Goal: Task Accomplishment & Management: Manage account settings

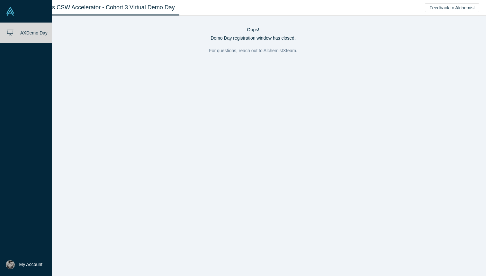
click at [6, 11] on img at bounding box center [10, 11] width 9 height 9
click at [12, 11] on img at bounding box center [10, 11] width 9 height 9
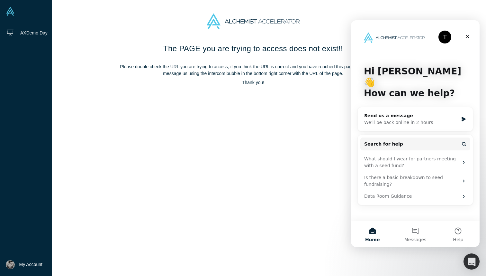
click at [17, 263] on button "My Account" at bounding box center [24, 264] width 37 height 9
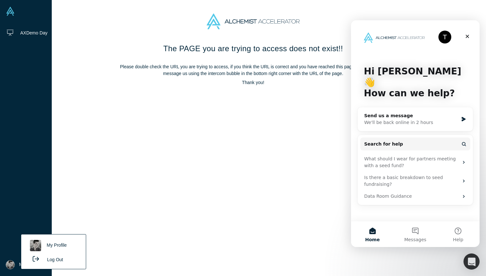
click at [54, 239] on link "My Profile" at bounding box center [53, 245] width 53 height 16
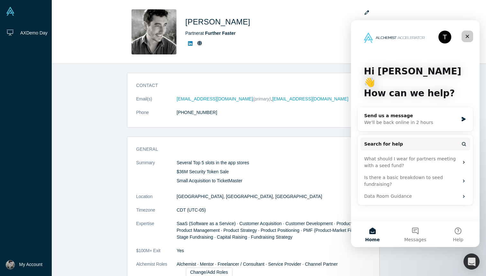
click at [468, 35] on icon "Close" at bounding box center [467, 36] width 5 height 5
